Goal: Information Seeking & Learning: Find specific fact

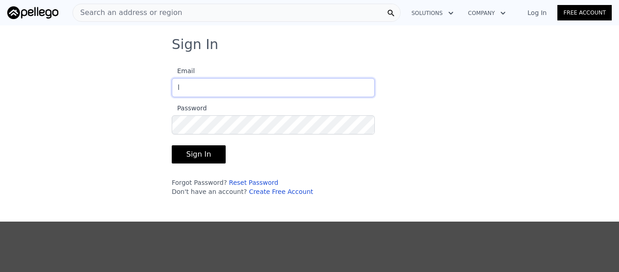
type input "[EMAIL_ADDRESS][DOMAIN_NAME]"
click at [193, 155] on button "Sign In" at bounding box center [199, 154] width 54 height 18
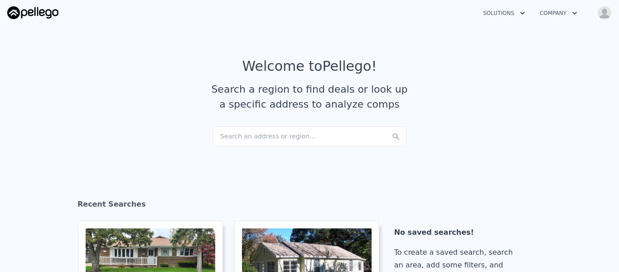
click at [269, 136] on div "Search an address or region..." at bounding box center [310, 136] width 194 height 20
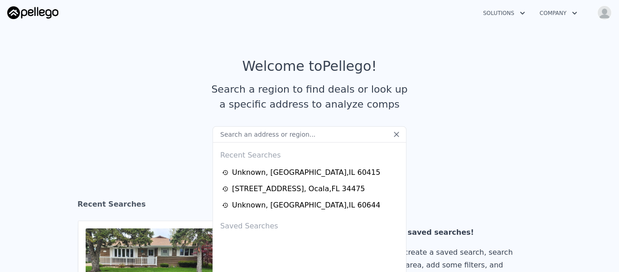
type input "[STREET_ADDRESS][PERSON_NAME]"
click at [269, 136] on input "[STREET_ADDRESS][PERSON_NAME]" at bounding box center [310, 134] width 194 height 16
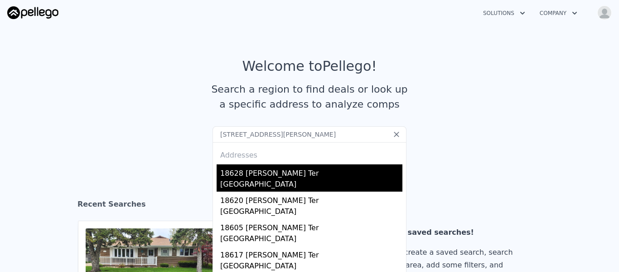
click at [245, 174] on div "18628 [PERSON_NAME] Ter" at bounding box center [311, 171] width 182 height 15
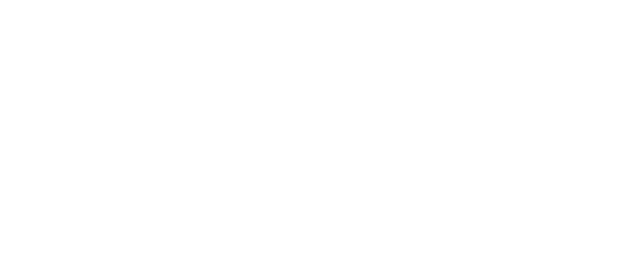
click at [311, 175] on div at bounding box center [309, 136] width 619 height 272
